Goal: Find specific page/section: Find specific page/section

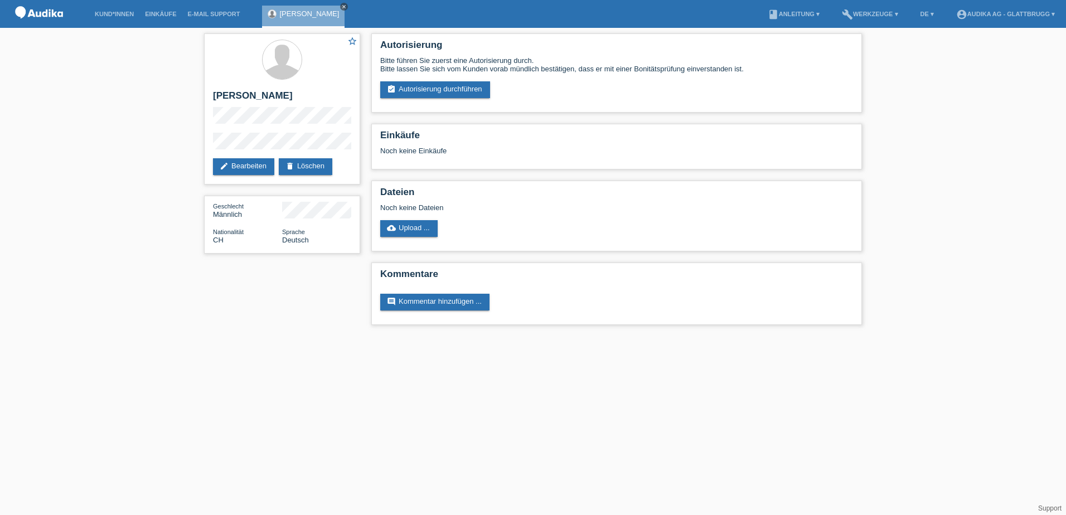
click at [341, 7] on icon "close" at bounding box center [344, 7] width 6 height 6
click at [112, 14] on link "Kund*innen" at bounding box center [114, 14] width 50 height 7
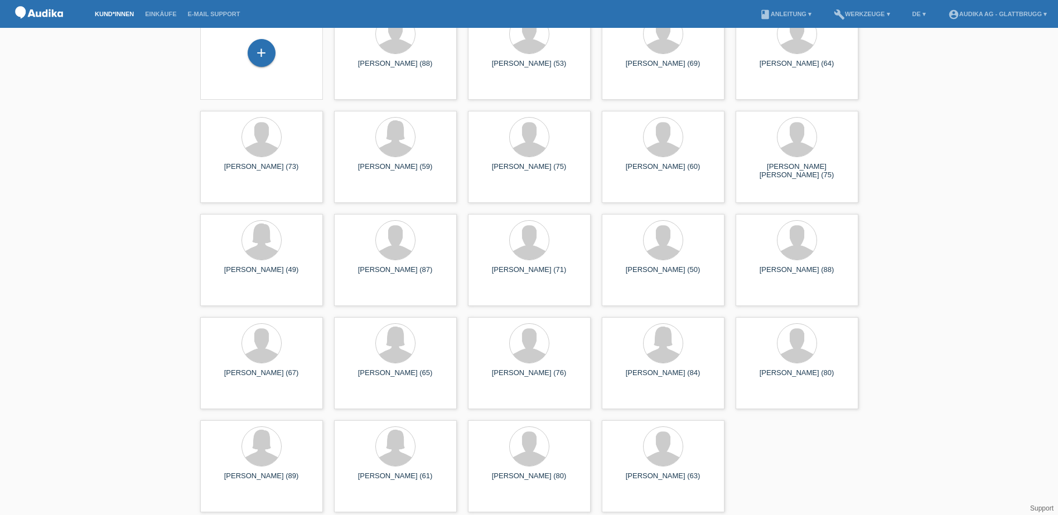
scroll to position [69, 0]
click at [304, 364] on div "[PERSON_NAME] (67) launch Anzeigen" at bounding box center [261, 360] width 123 height 92
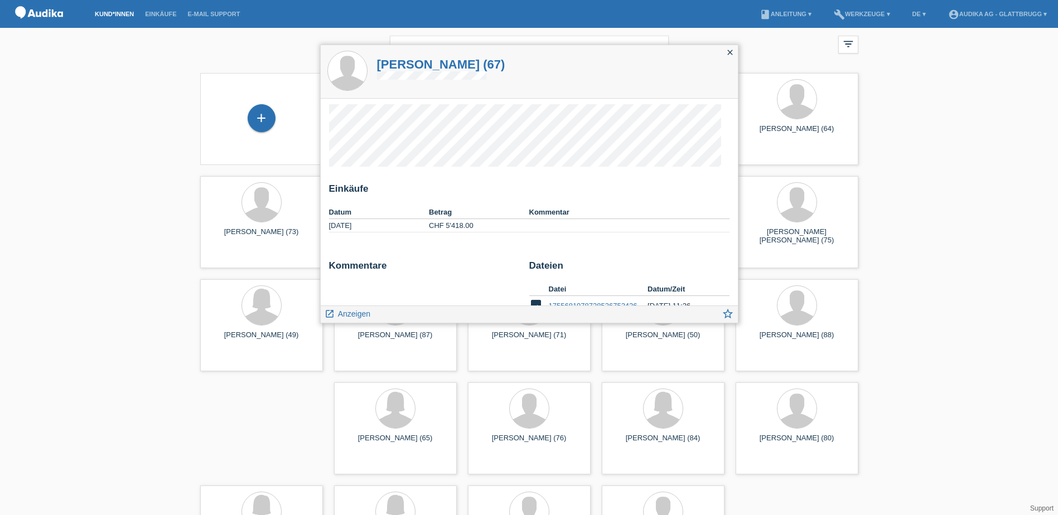
scroll to position [0, 0]
click at [728, 52] on icon "close" at bounding box center [730, 52] width 9 height 9
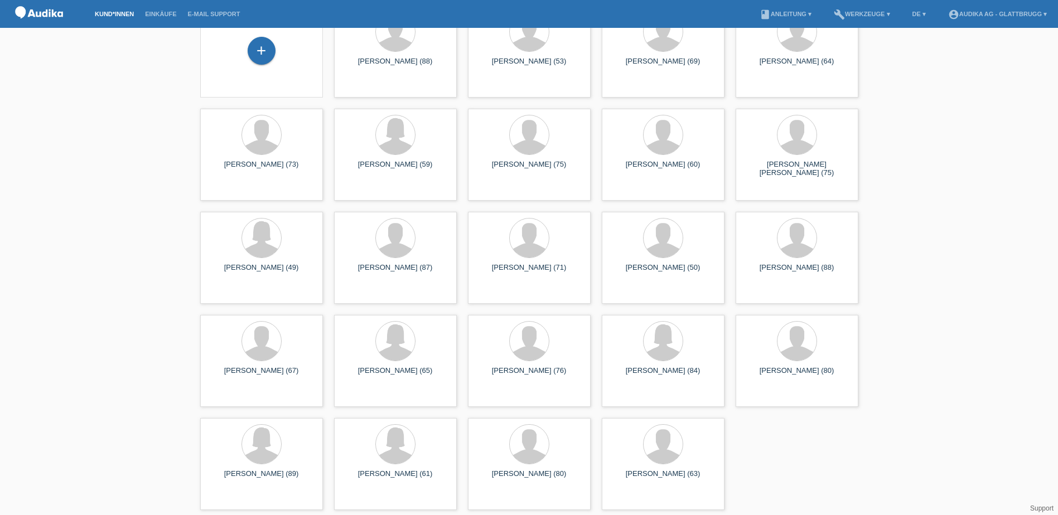
scroll to position [69, 0]
click at [695, 134] on div at bounding box center [663, 136] width 105 height 42
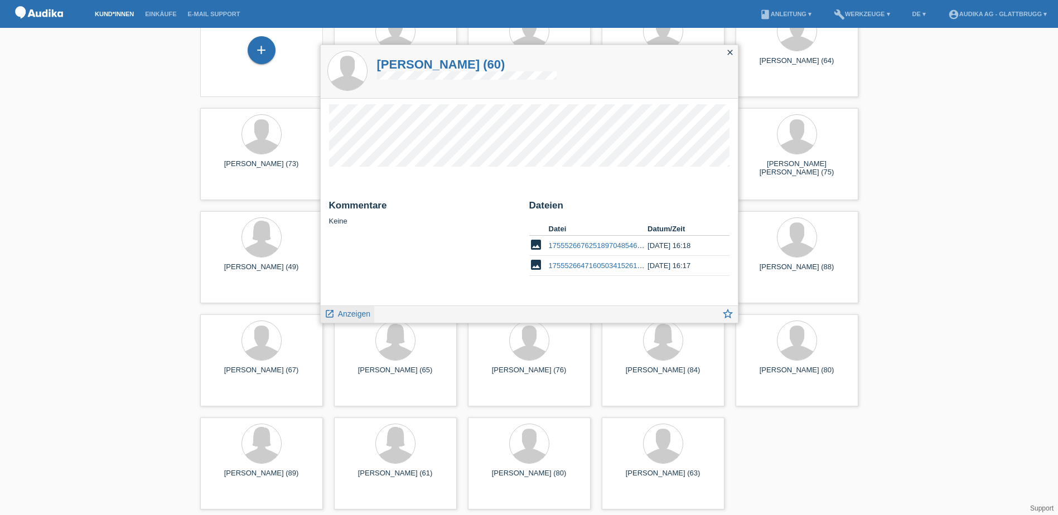
click at [361, 311] on span "Anzeigen" at bounding box center [354, 314] width 32 height 9
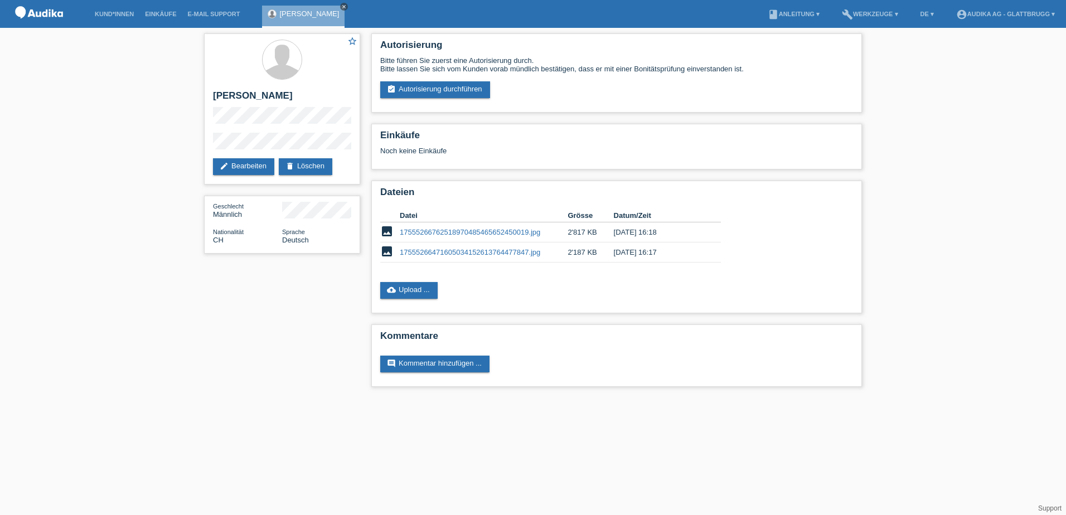
click at [347, 7] on icon "close" at bounding box center [344, 7] width 6 height 6
